Goal: Obtain resource: Obtain resource

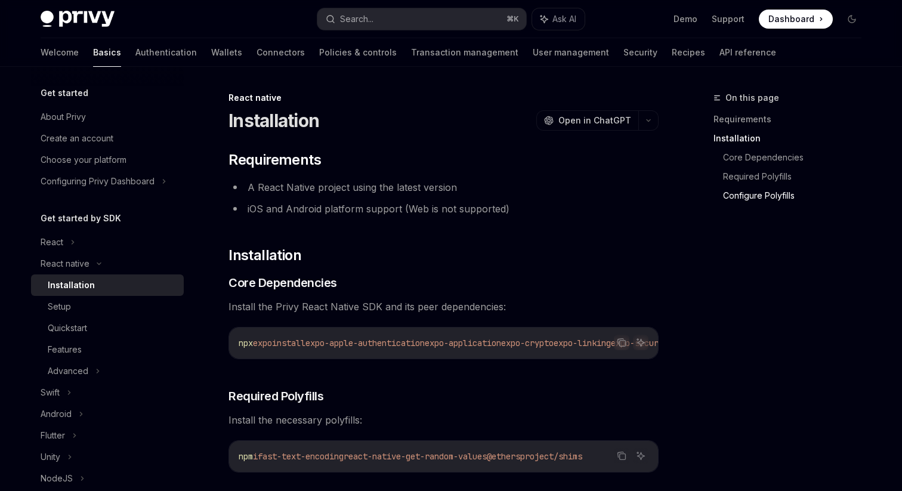
click at [409, 24] on button "Search... ⌘ K" at bounding box center [421, 18] width 209 height 21
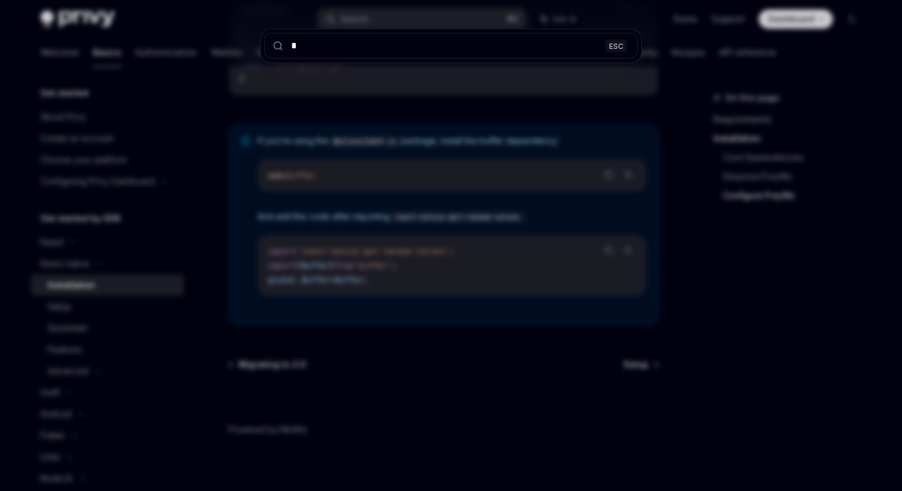
type input "**"
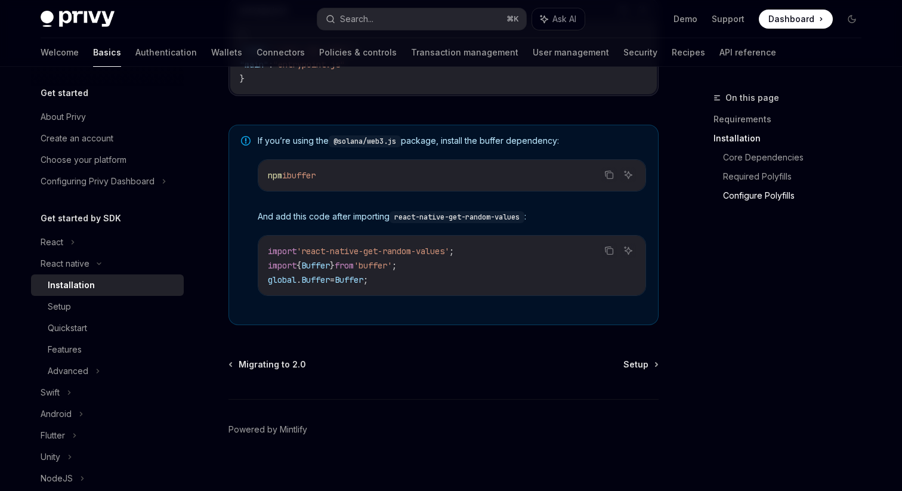
type textarea "*"
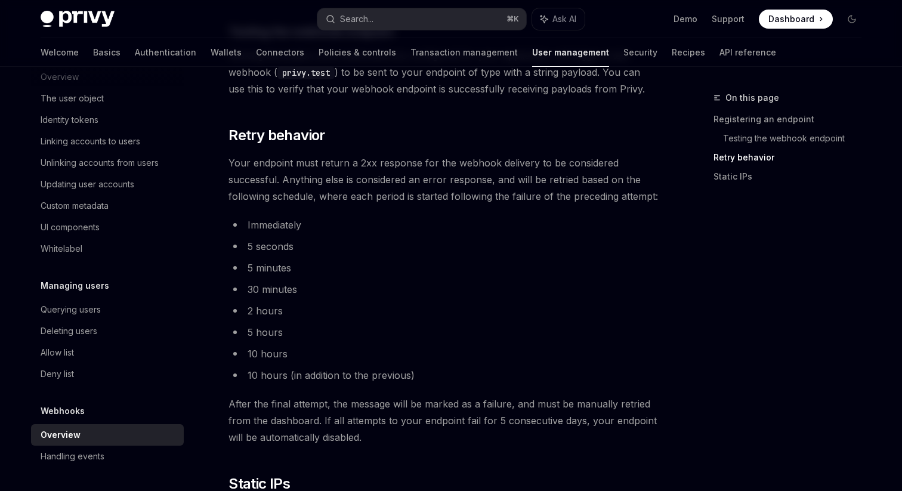
scroll to position [1562, 0]
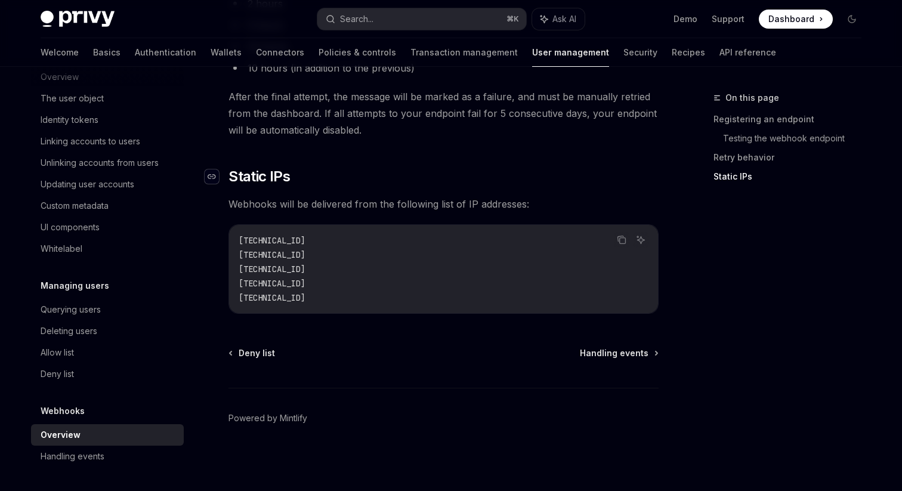
click at [212, 174] on icon "Navigate to header" at bounding box center [212, 176] width 8 height 7
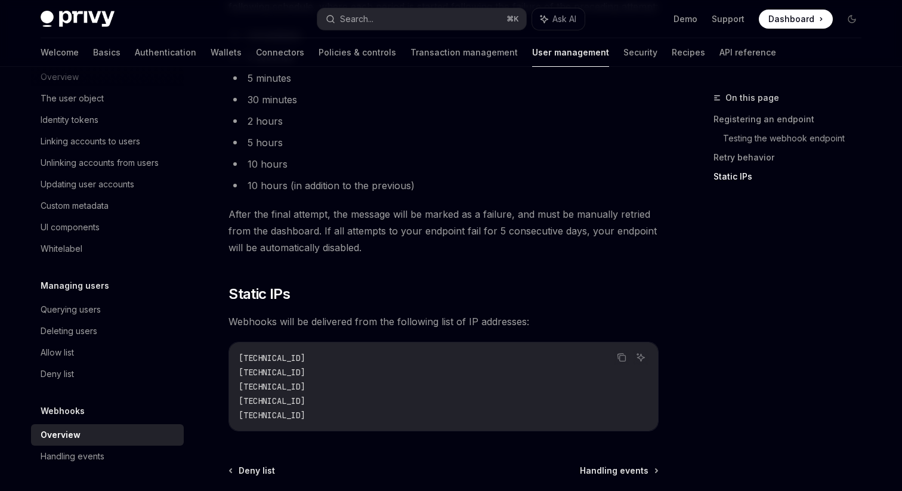
scroll to position [1473, 0]
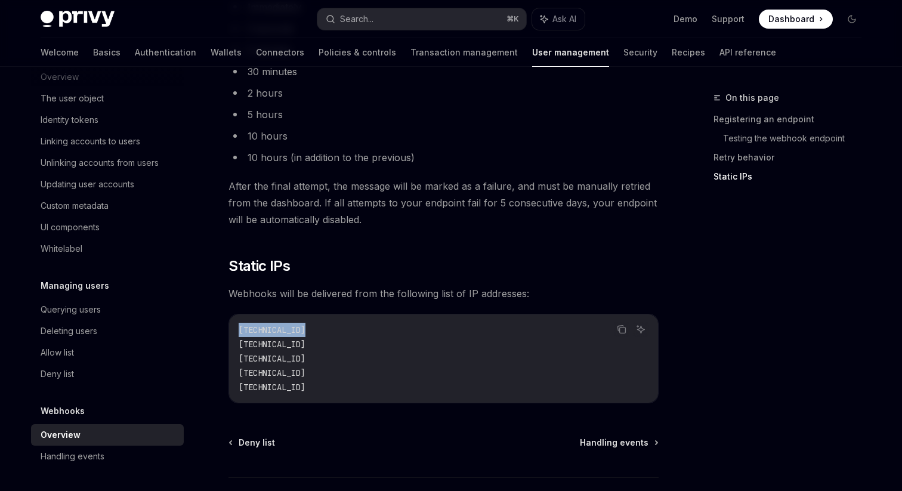
drag, startPoint x: 240, startPoint y: 331, endPoint x: 354, endPoint y: 331, distance: 113.9
click at [354, 331] on code "[TECHNICAL_ID] [TECHNICAL_ID] [TECHNICAL_ID] [TECHNICAL_ID] [TECHNICAL_ID]" at bounding box center [444, 359] width 410 height 72
copy span "[TECHNICAL_ID]"
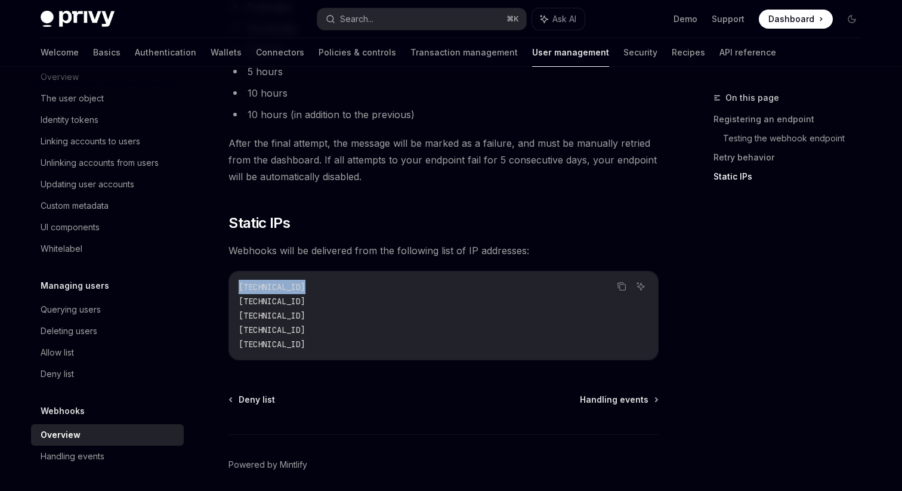
scroll to position [1519, 0]
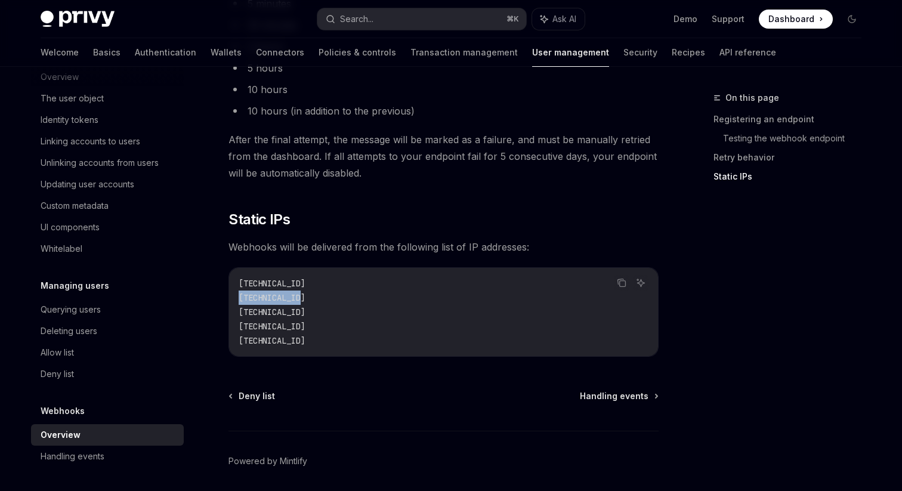
drag, startPoint x: 239, startPoint y: 298, endPoint x: 306, endPoint y: 297, distance: 66.8
click at [306, 297] on code "[TECHNICAL_ID] [TECHNICAL_ID] [TECHNICAL_ID] [TECHNICAL_ID] [TECHNICAL_ID]" at bounding box center [444, 312] width 410 height 72
copy span "[TECHNICAL_ID]"
click at [267, 308] on span "[TECHNICAL_ID]" at bounding box center [272, 312] width 67 height 11
drag, startPoint x: 239, startPoint y: 312, endPoint x: 312, endPoint y: 312, distance: 72.8
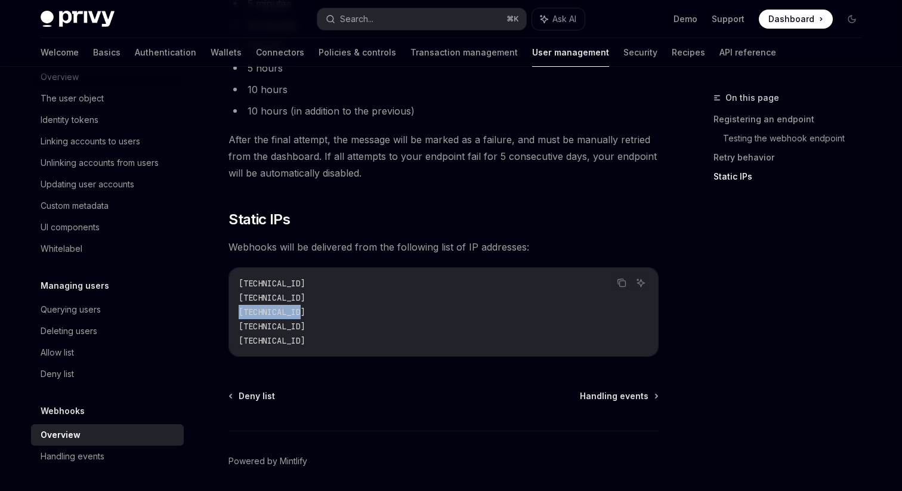
click at [312, 312] on code "[TECHNICAL_ID] [TECHNICAL_ID] [TECHNICAL_ID] [TECHNICAL_ID] [TECHNICAL_ID]" at bounding box center [444, 312] width 410 height 72
copy span "[TECHNICAL_ID]"
click at [252, 330] on span "[TECHNICAL_ID]" at bounding box center [272, 326] width 67 height 11
copy span "[TECHNICAL_ID]"
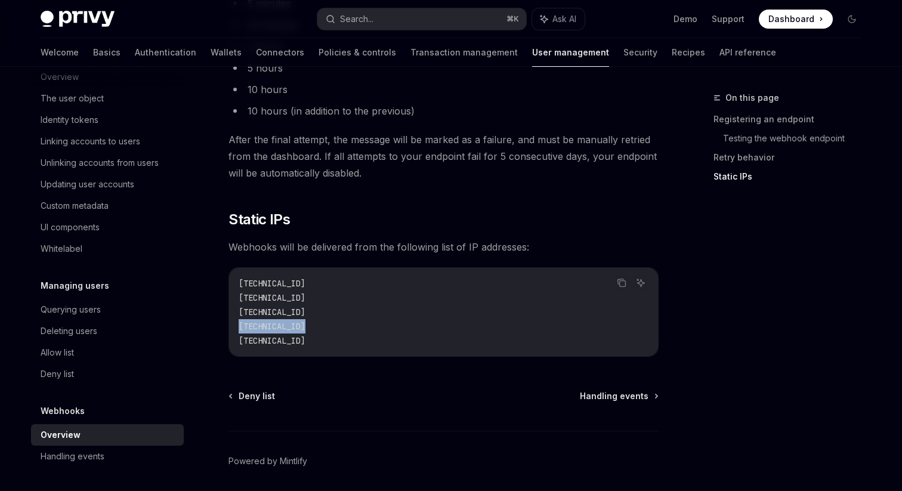
click at [260, 320] on code "[TECHNICAL_ID] [TECHNICAL_ID] [TECHNICAL_ID] [TECHNICAL_ID] [TECHNICAL_ID]" at bounding box center [444, 312] width 410 height 72
drag, startPoint x: 238, startPoint y: 344, endPoint x: 455, endPoint y: 344, distance: 217.1
click at [455, 344] on div "[TECHNICAL_ID] [TECHNICAL_ID] [TECHNICAL_ID] [TECHNICAL_ID] [TECHNICAL_ID]" at bounding box center [443, 312] width 429 height 88
copy span "[TECHNICAL_ID]"
